Goal: Task Accomplishment & Management: Manage account settings

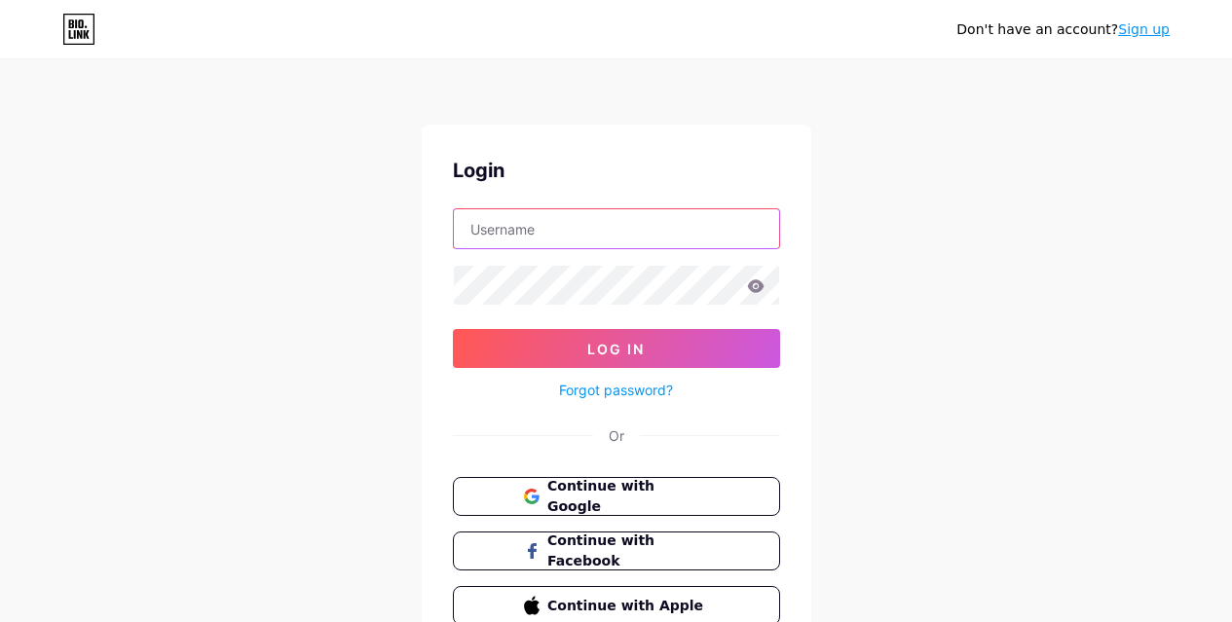
click at [532, 226] on input "text" at bounding box center [616, 228] width 325 height 39
type input "[EMAIL_ADDRESS][DOMAIN_NAME]"
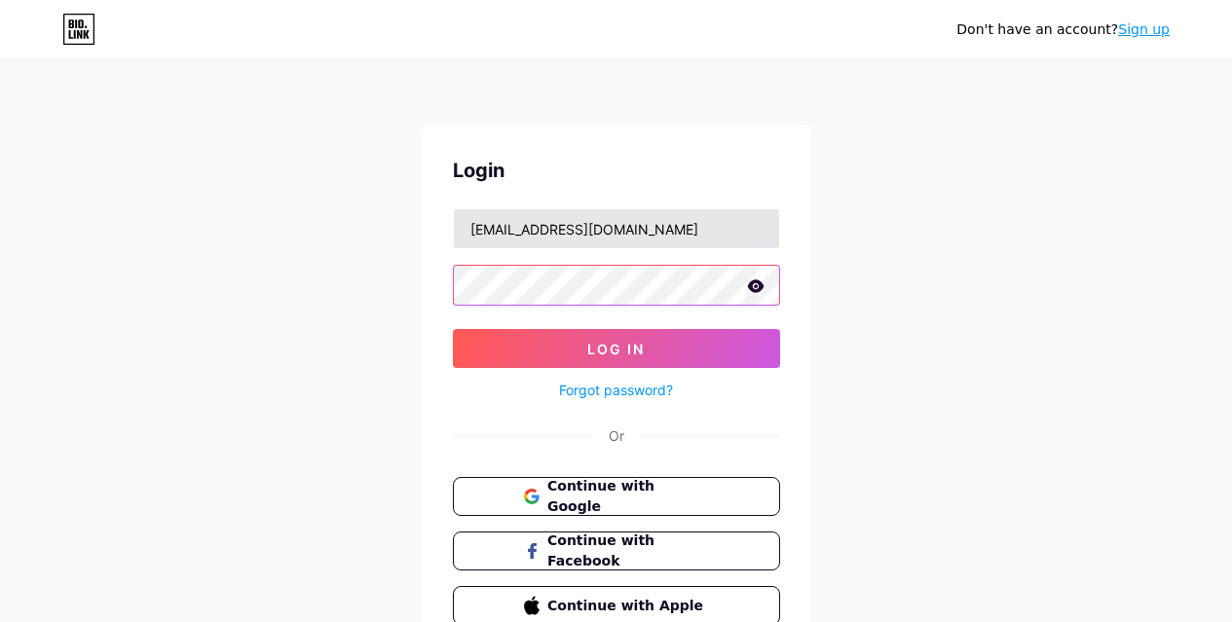
click at [453, 329] on button "Log In" at bounding box center [616, 348] width 327 height 39
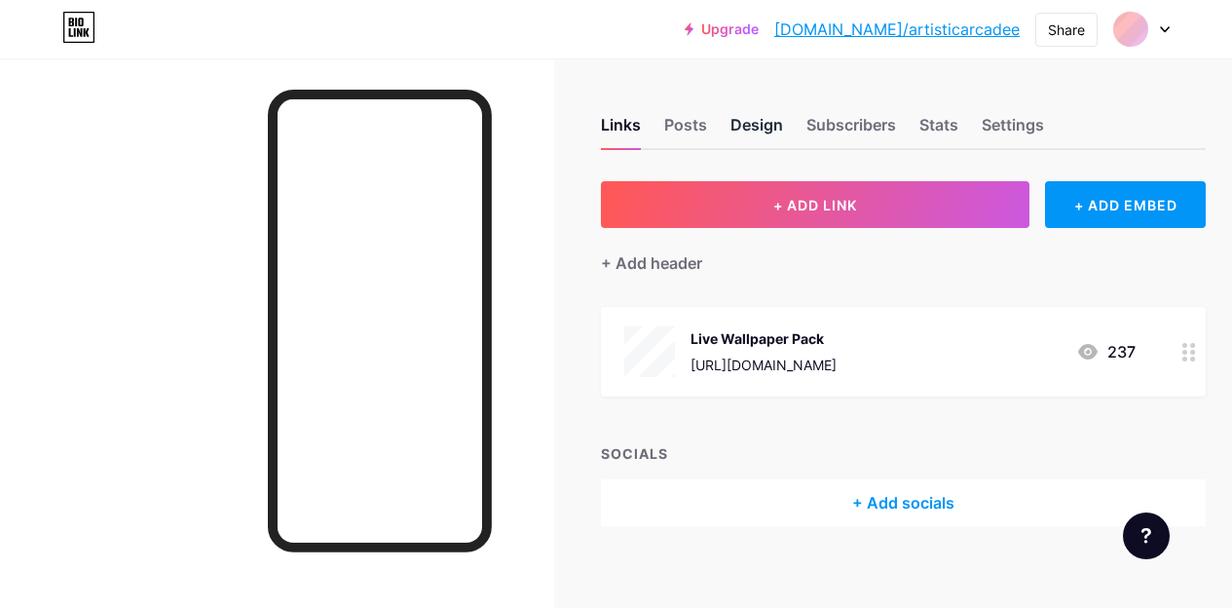
click at [741, 119] on div "Design" at bounding box center [757, 130] width 53 height 35
click at [697, 117] on div "Posts" at bounding box center [685, 130] width 43 height 35
click at [638, 128] on div "Links" at bounding box center [621, 130] width 40 height 35
click at [781, 133] on div "Design" at bounding box center [757, 130] width 53 height 35
click at [707, 128] on div "Posts" at bounding box center [685, 130] width 43 height 35
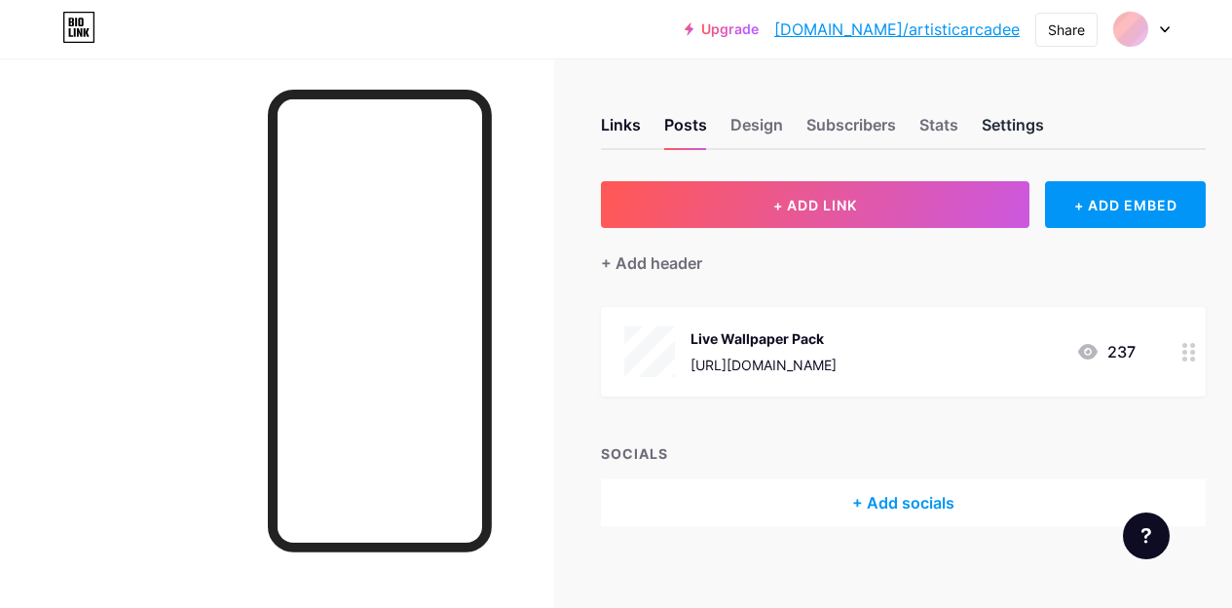
click at [1007, 140] on div "Settings" at bounding box center [1013, 130] width 62 height 35
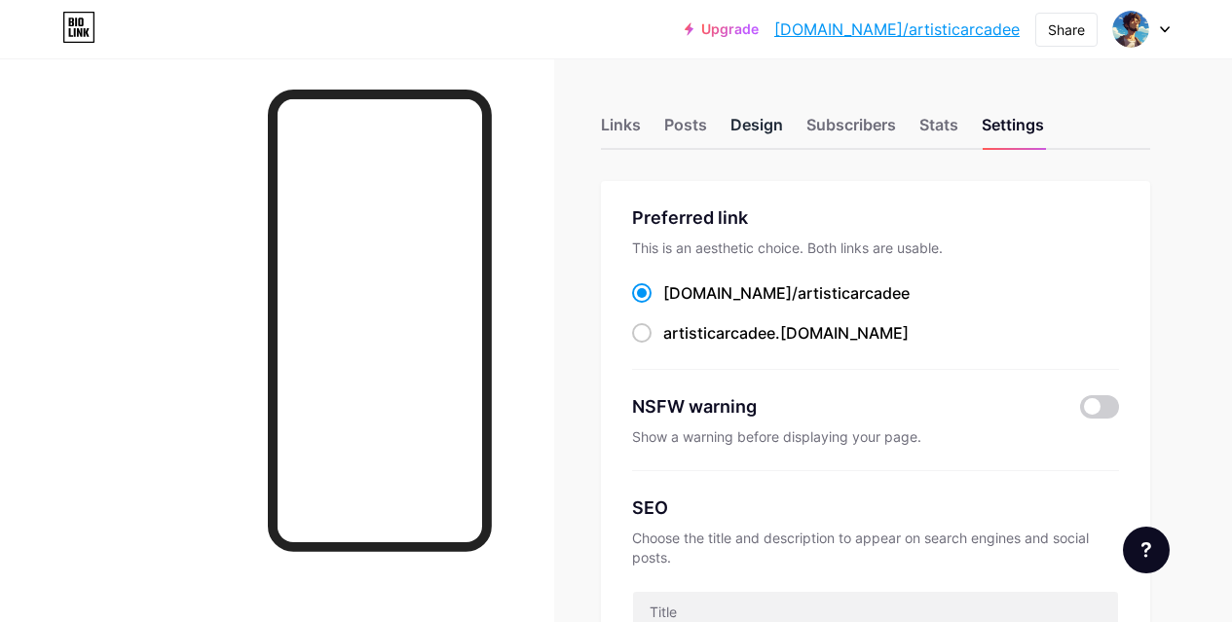
click at [772, 132] on div "Design" at bounding box center [757, 130] width 53 height 35
click at [694, 118] on div "Posts" at bounding box center [685, 130] width 43 height 35
click at [641, 132] on div "Links" at bounding box center [621, 130] width 40 height 35
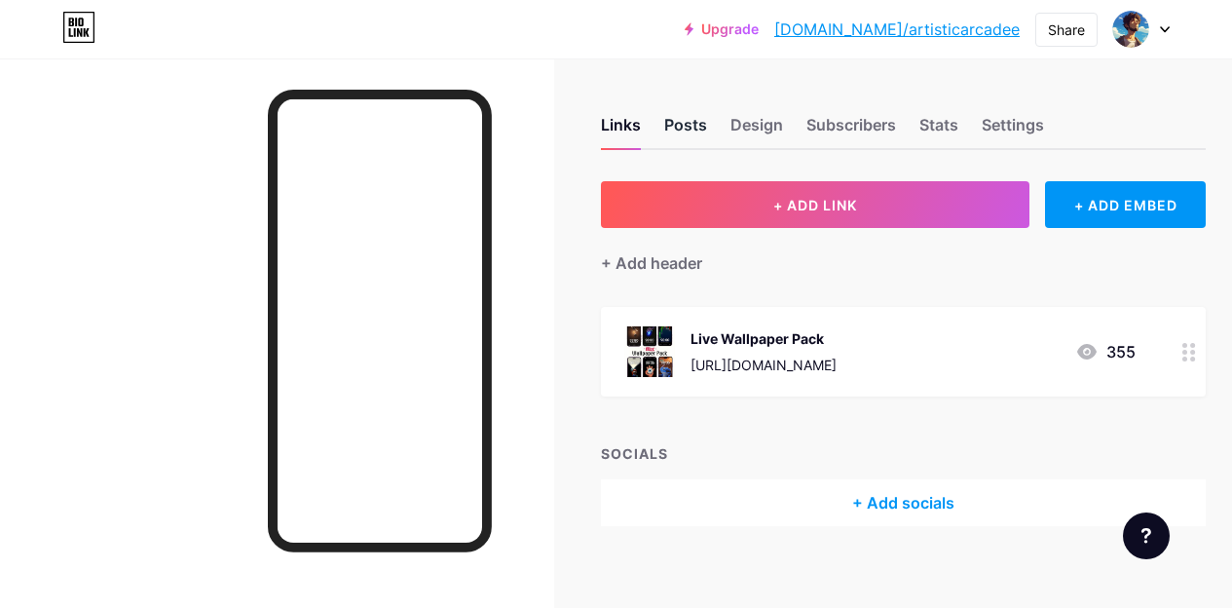
click at [684, 138] on div "Posts" at bounding box center [685, 130] width 43 height 35
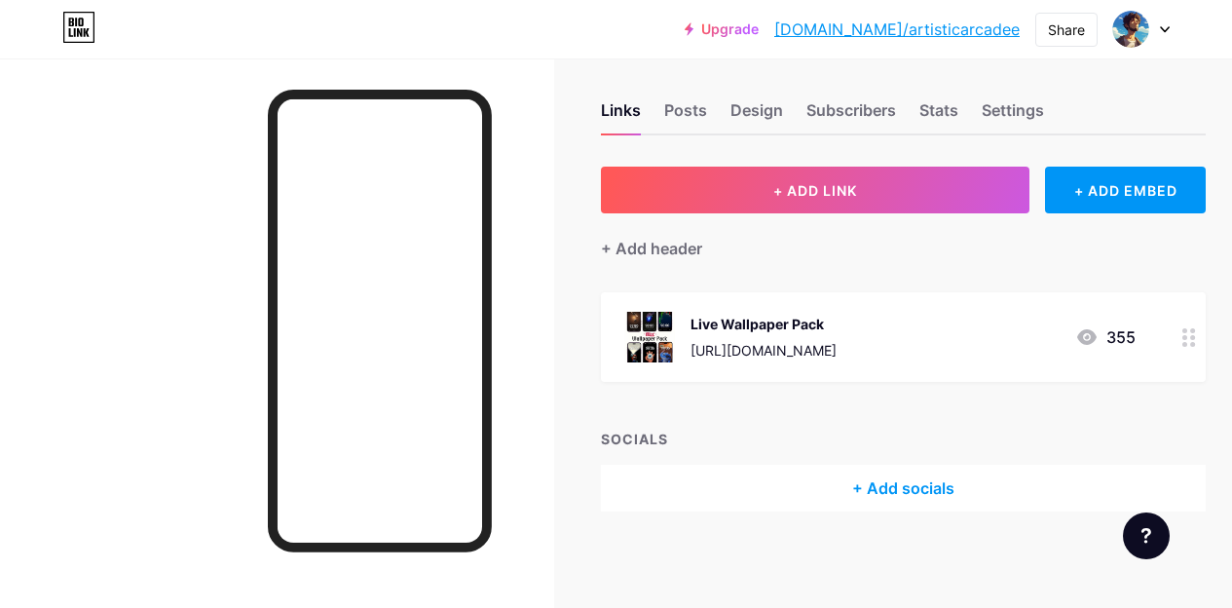
click at [837, 321] on div "Live Wallpaper Pack" at bounding box center [764, 324] width 146 height 20
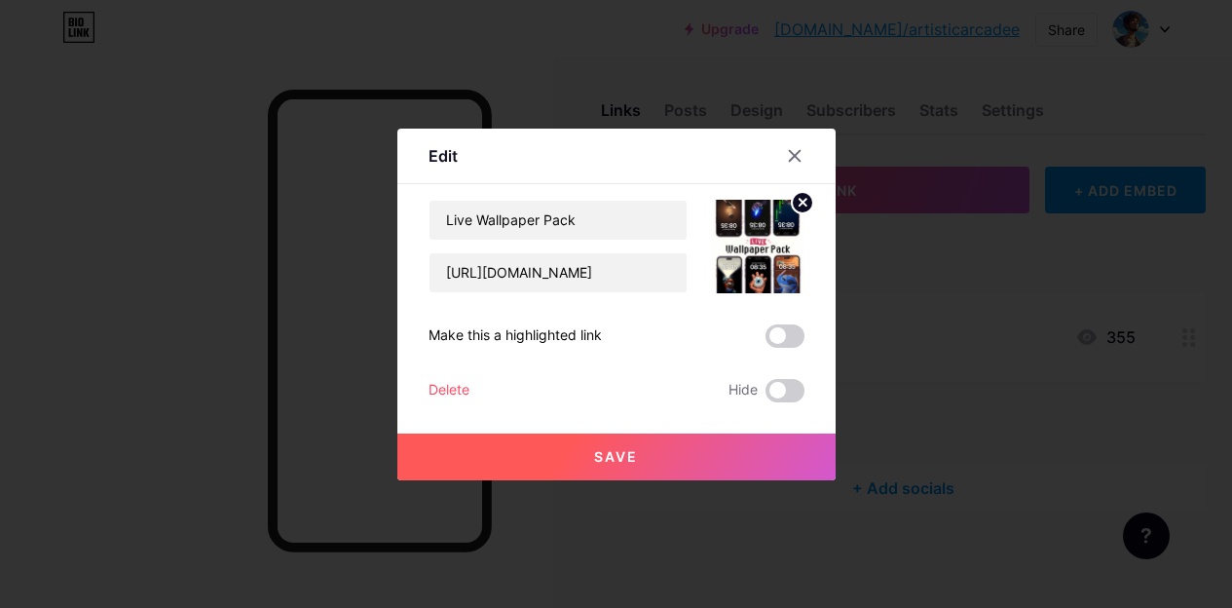
scroll to position [0, 0]
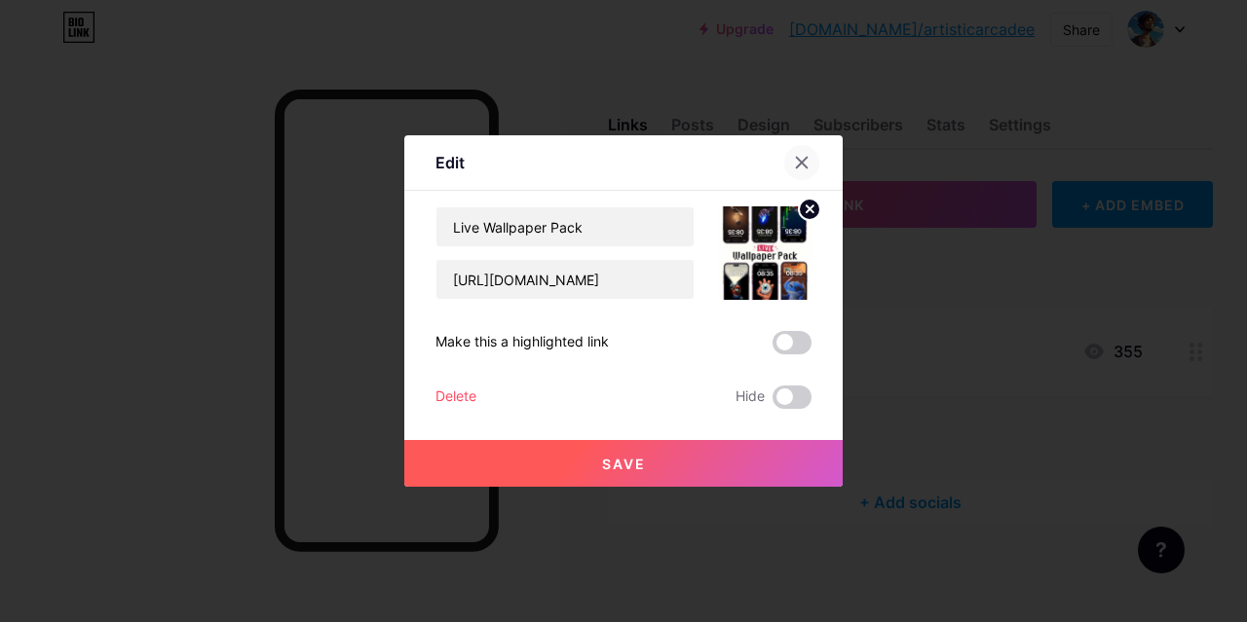
click at [795, 163] on icon at bounding box center [802, 163] width 16 height 16
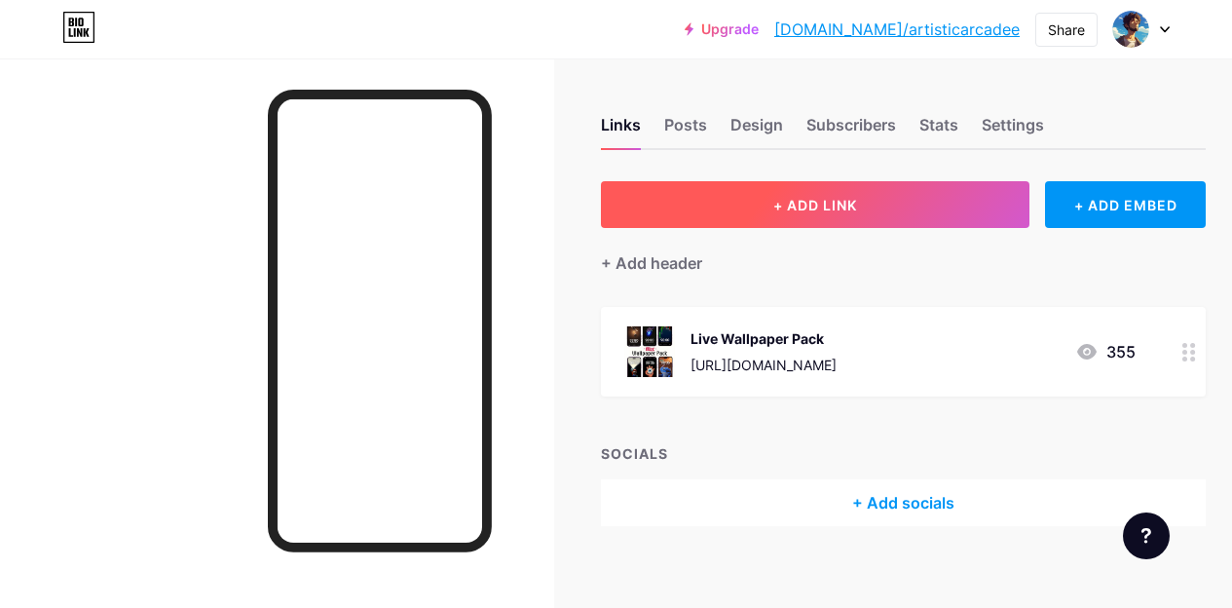
click at [892, 210] on button "+ ADD LINK" at bounding box center [815, 204] width 429 height 47
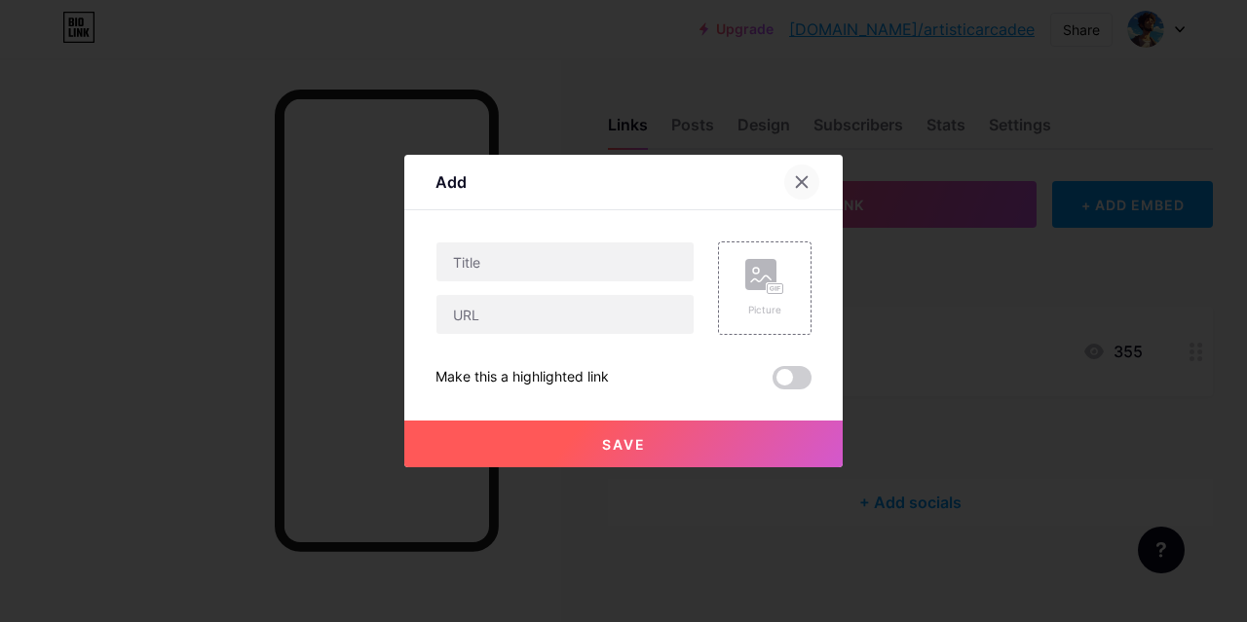
click at [800, 199] on div at bounding box center [801, 182] width 35 height 35
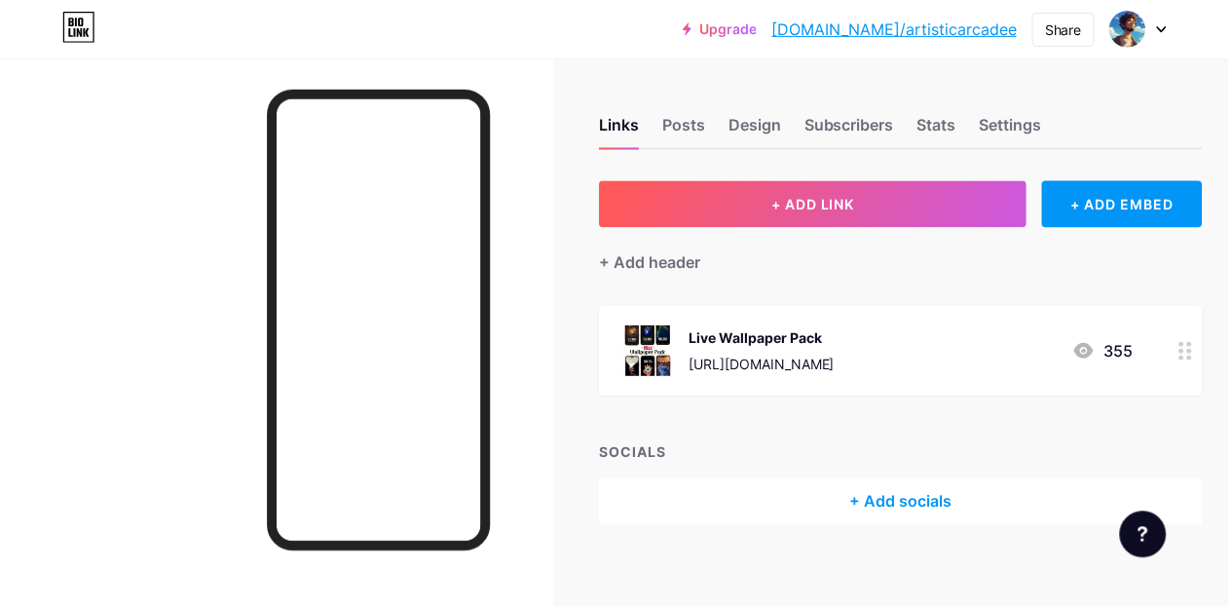
click at [800, 199] on span "+ ADD LINK" at bounding box center [815, 205] width 84 height 17
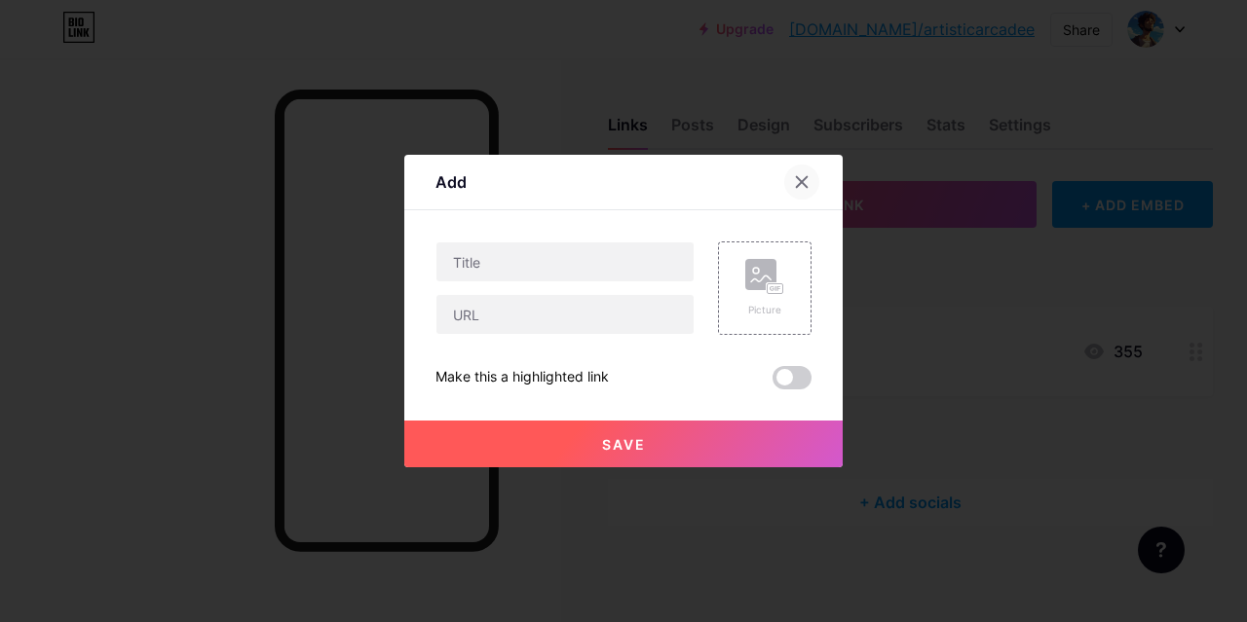
click at [792, 179] on div at bounding box center [801, 182] width 35 height 35
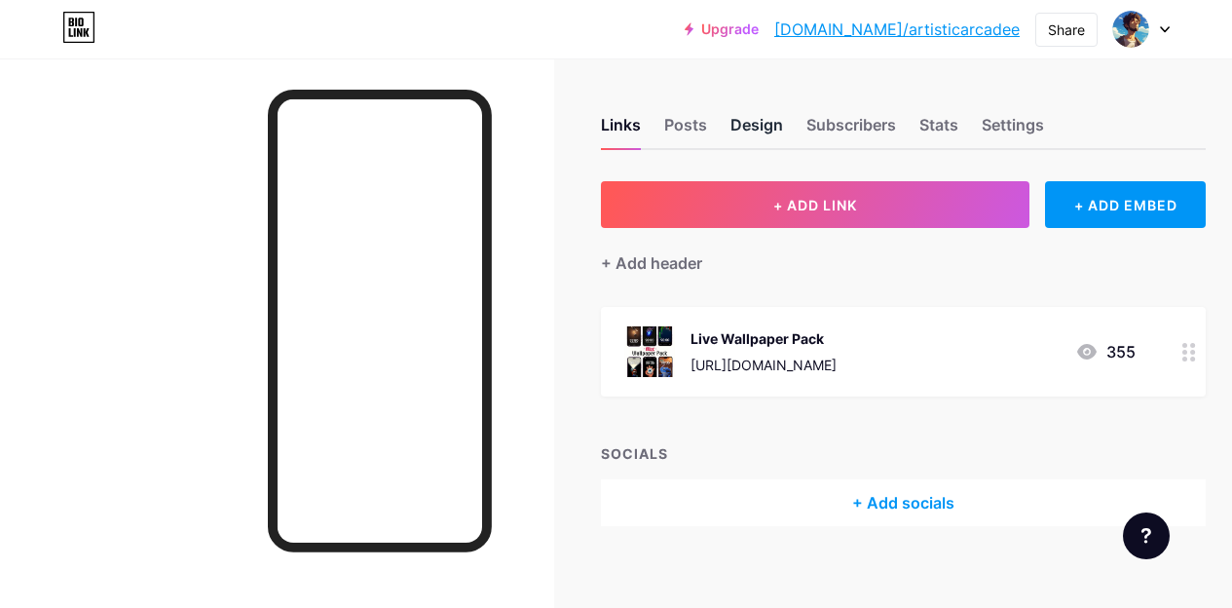
click at [779, 120] on div "Design" at bounding box center [757, 130] width 53 height 35
